Goal: Find specific page/section

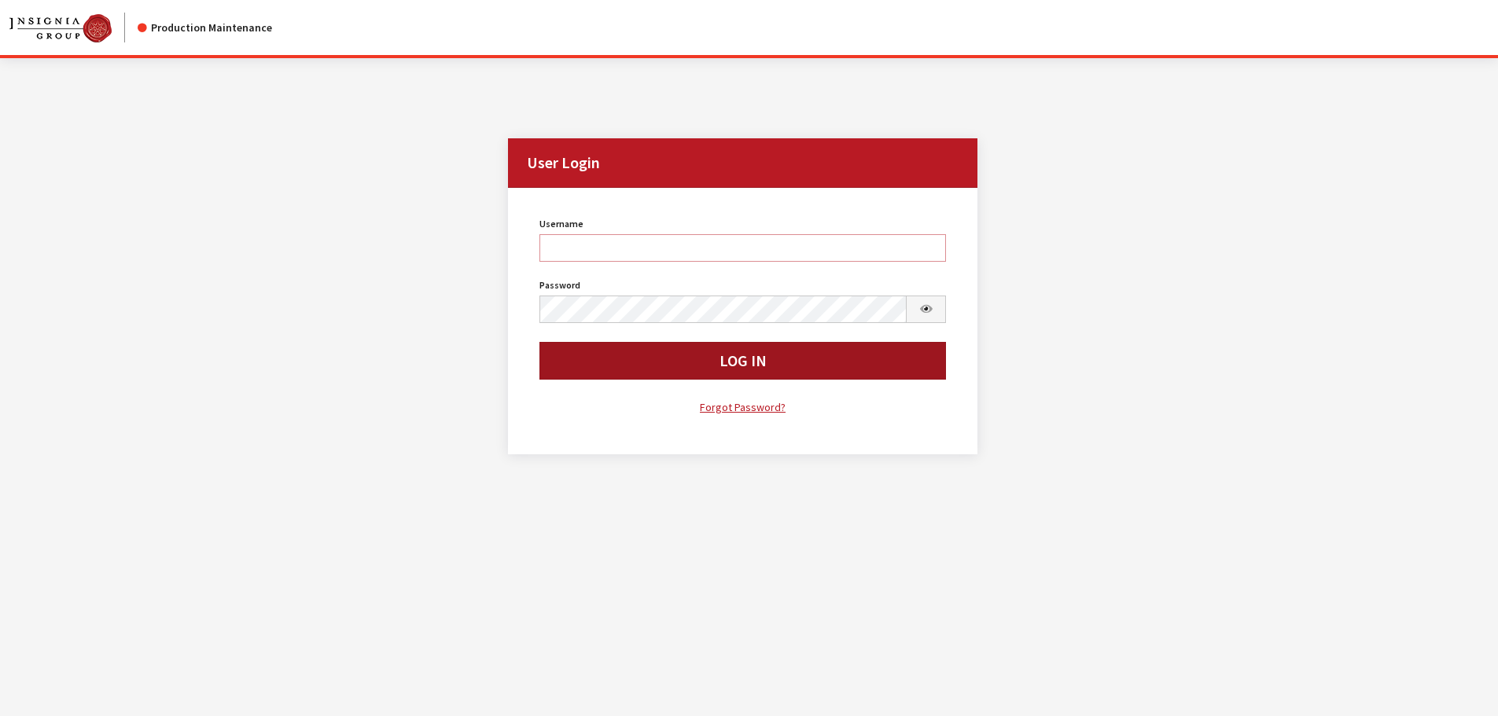
type input "kdorton"
click at [620, 370] on button "Log In" at bounding box center [742, 361] width 407 height 38
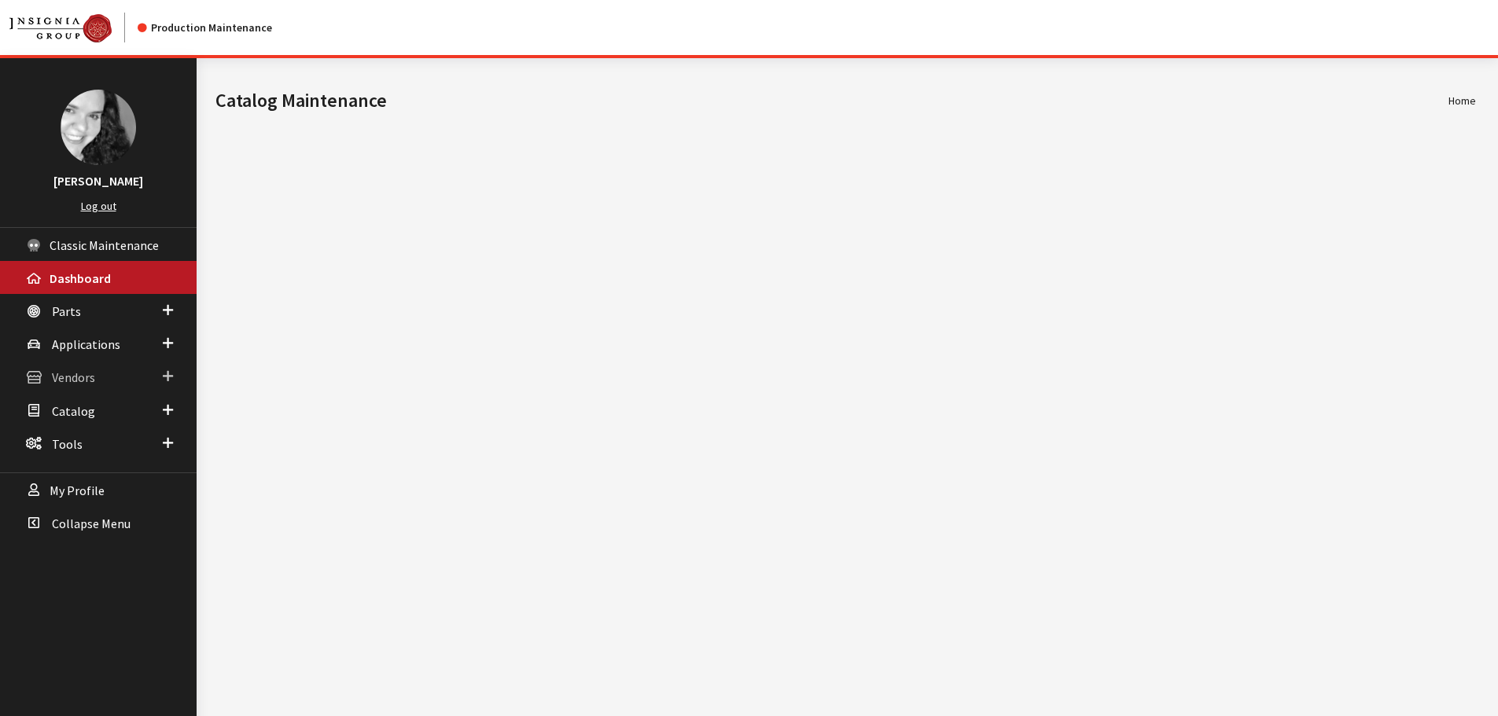
click at [57, 380] on span "Vendors" at bounding box center [73, 378] width 43 height 16
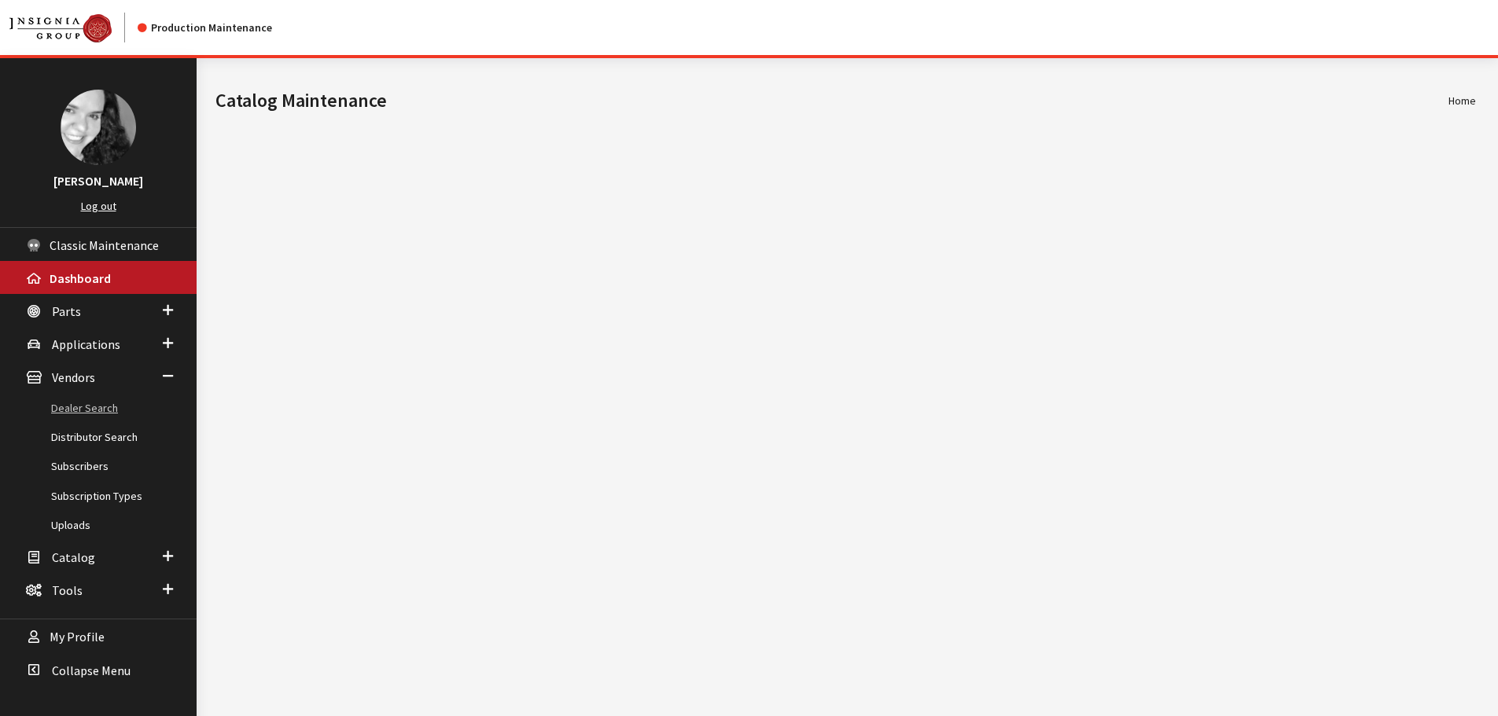
click at [74, 406] on link "Dealer Search" at bounding box center [98, 408] width 197 height 29
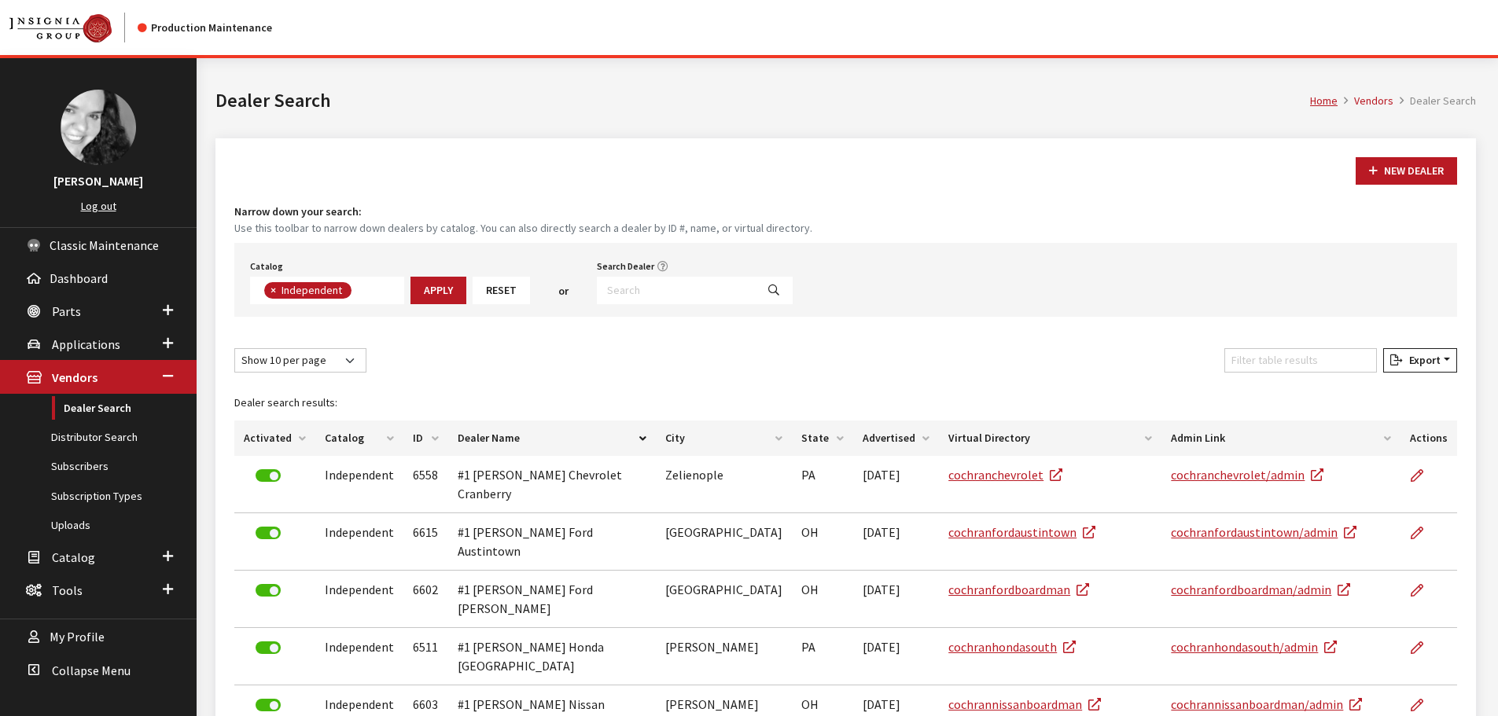
scroll to position [115, 0]
click at [1069, 197] on div "New Dealer Narrow down your search: Use this toolbar to narrow down dealers by …" at bounding box center [845, 609] width 1260 height 943
